Goal: Task Accomplishment & Management: Use online tool/utility

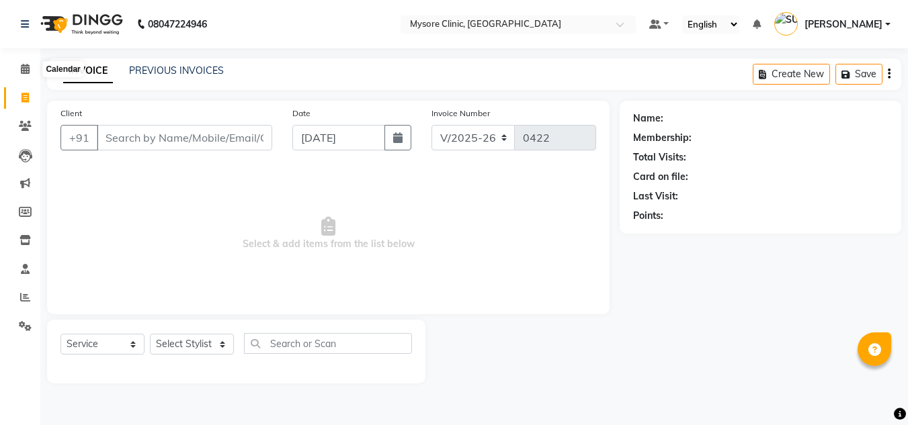
select select "7445"
select select "service"
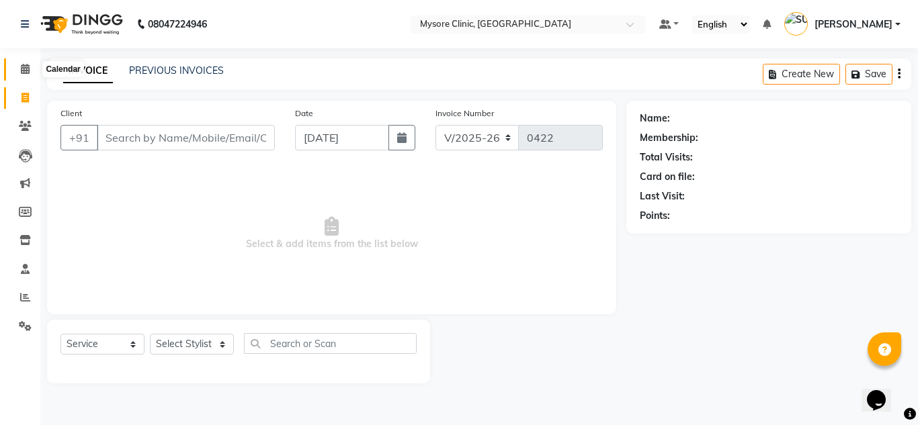
click at [32, 72] on span at bounding box center [25, 69] width 24 height 15
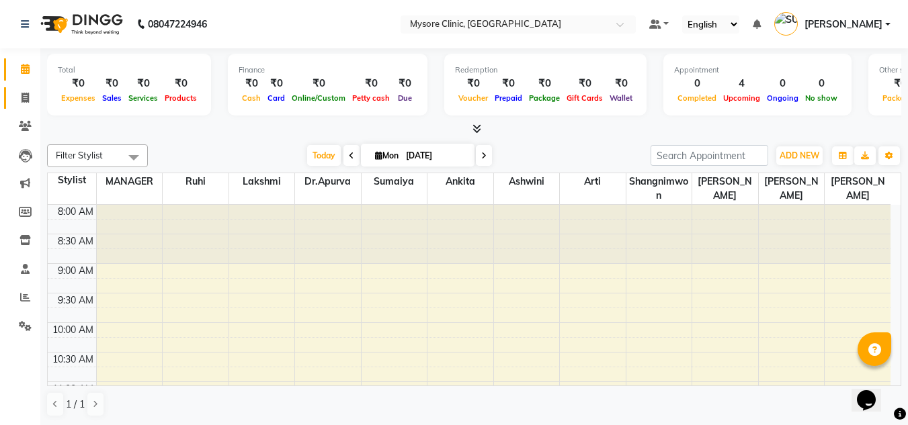
click at [12, 107] on link "Invoice" at bounding box center [20, 98] width 32 height 22
select select "service"
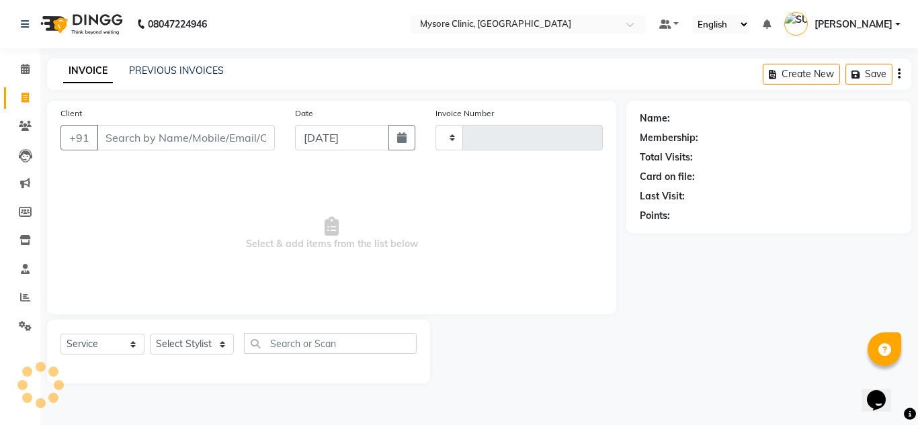
type input "0422"
select select "7445"
click at [19, 73] on span at bounding box center [25, 69] width 24 height 15
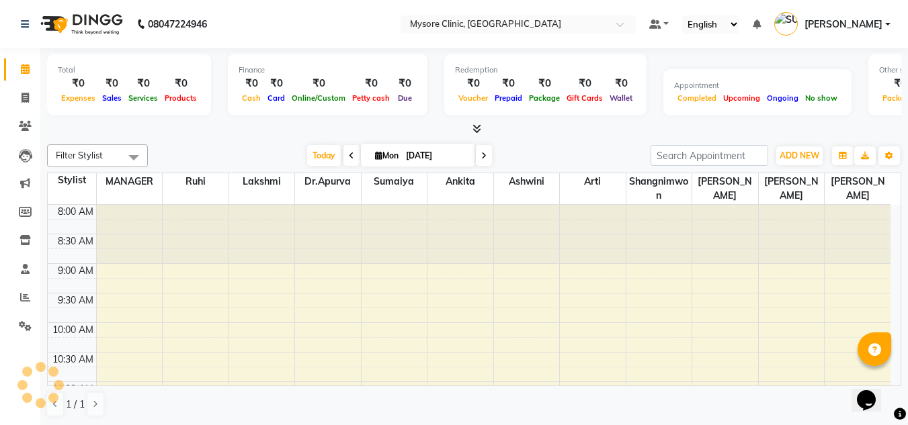
click at [19, 73] on span at bounding box center [25, 69] width 24 height 15
click at [127, 152] on span at bounding box center [133, 157] width 27 height 26
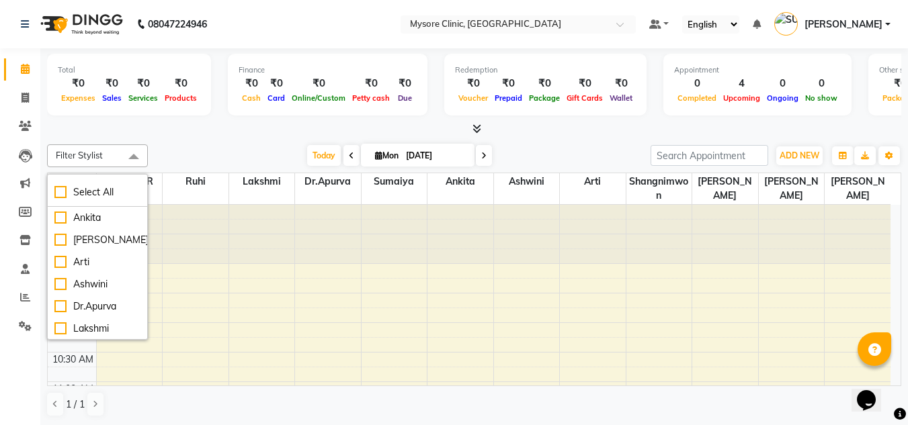
click at [127, 152] on span at bounding box center [133, 157] width 27 height 26
